Goal: Task Accomplishment & Management: Manage account settings

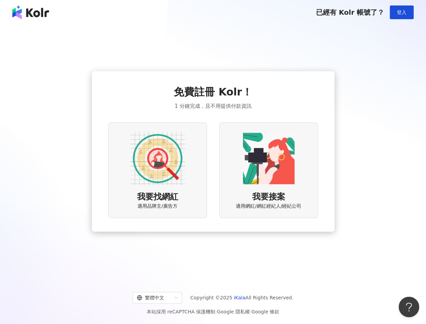
click at [406, 4] on div "已經有 Kolr 帳號了？ 登入" at bounding box center [213, 12] width 426 height 25
click at [403, 7] on button "登入" at bounding box center [401, 12] width 24 height 14
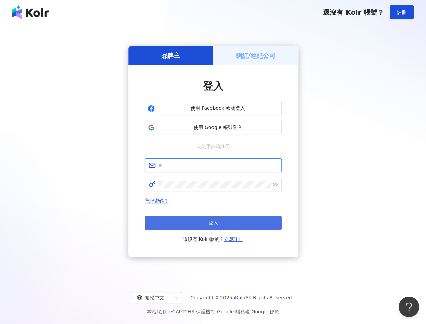
type input "**********"
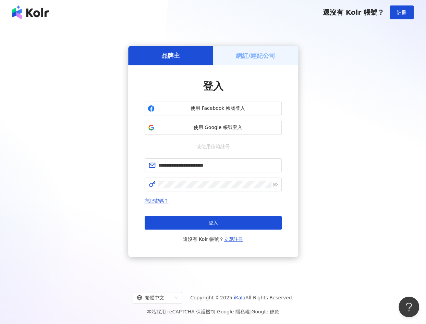
click at [216, 220] on span "登入" at bounding box center [213, 222] width 10 height 5
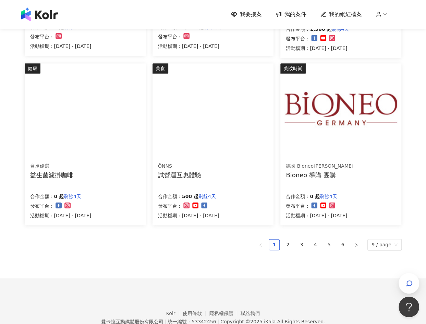
scroll to position [410, 0]
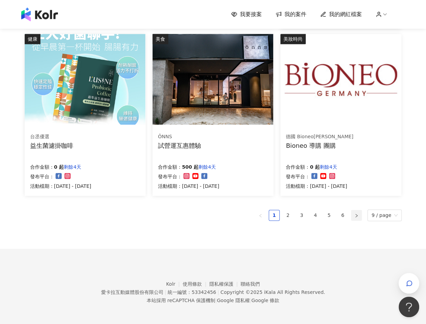
click at [358, 214] on icon "right" at bounding box center [356, 216] width 4 height 4
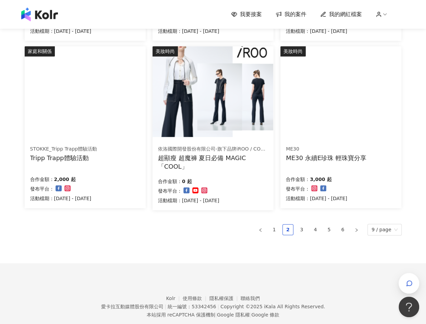
scroll to position [408, 0]
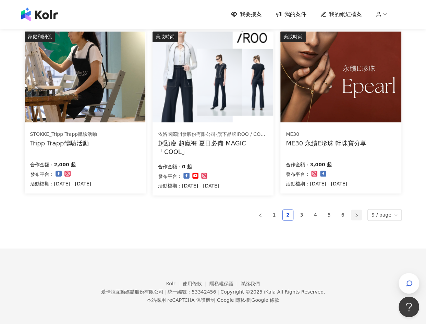
click at [357, 215] on icon "right" at bounding box center [356, 214] width 2 height 3
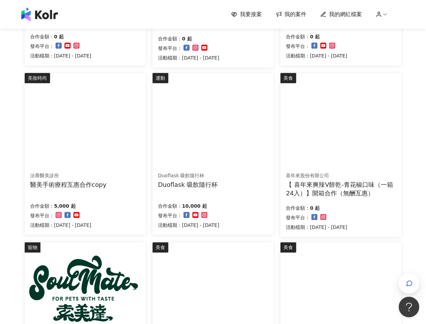
scroll to position [136, 0]
